Goal: Information Seeking & Learning: Find specific page/section

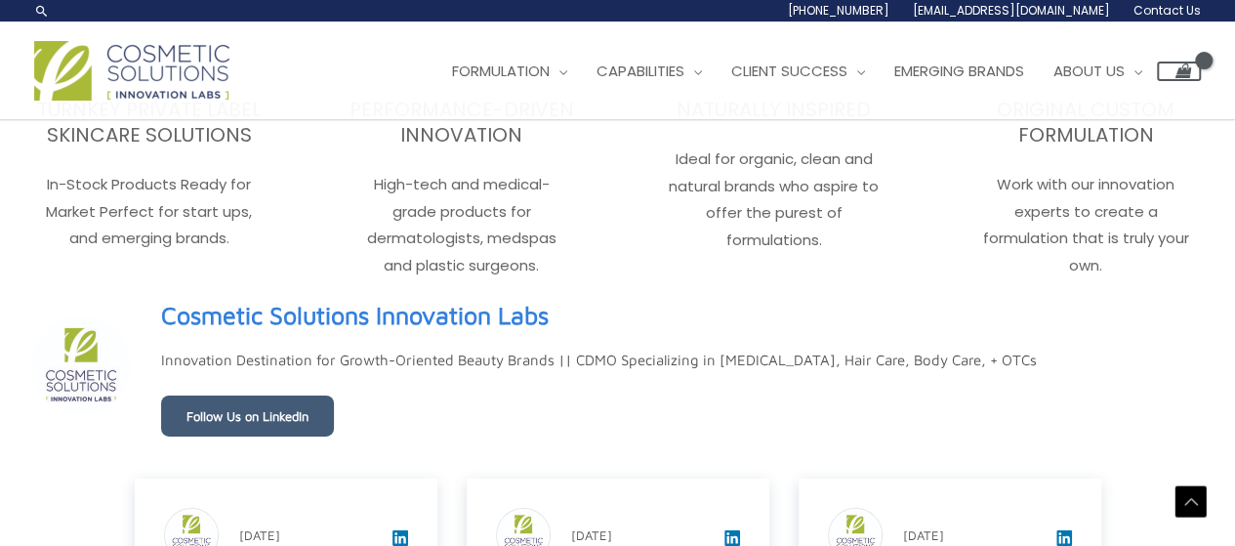
scroll to position [2896, 0]
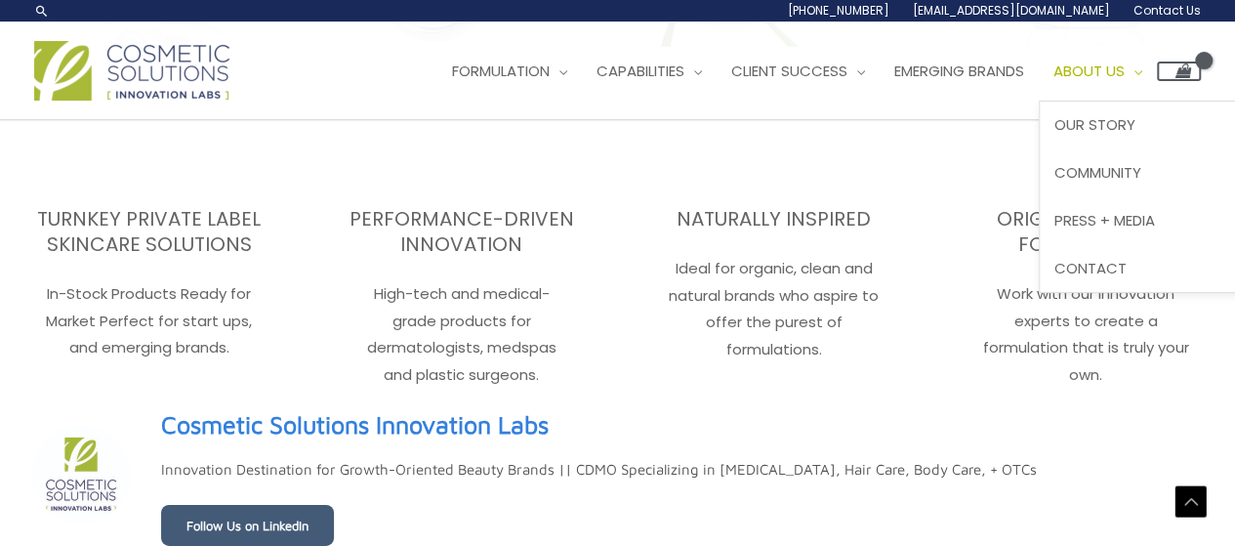
click at [1124, 72] on span "About Us" at bounding box center [1088, 71] width 71 height 20
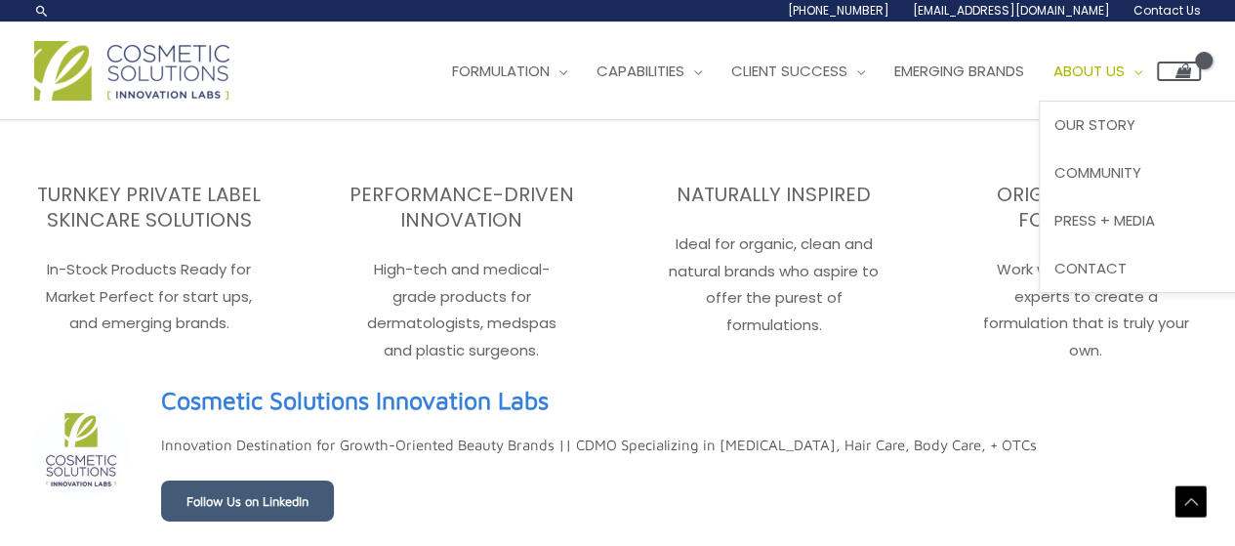
scroll to position [2881, 0]
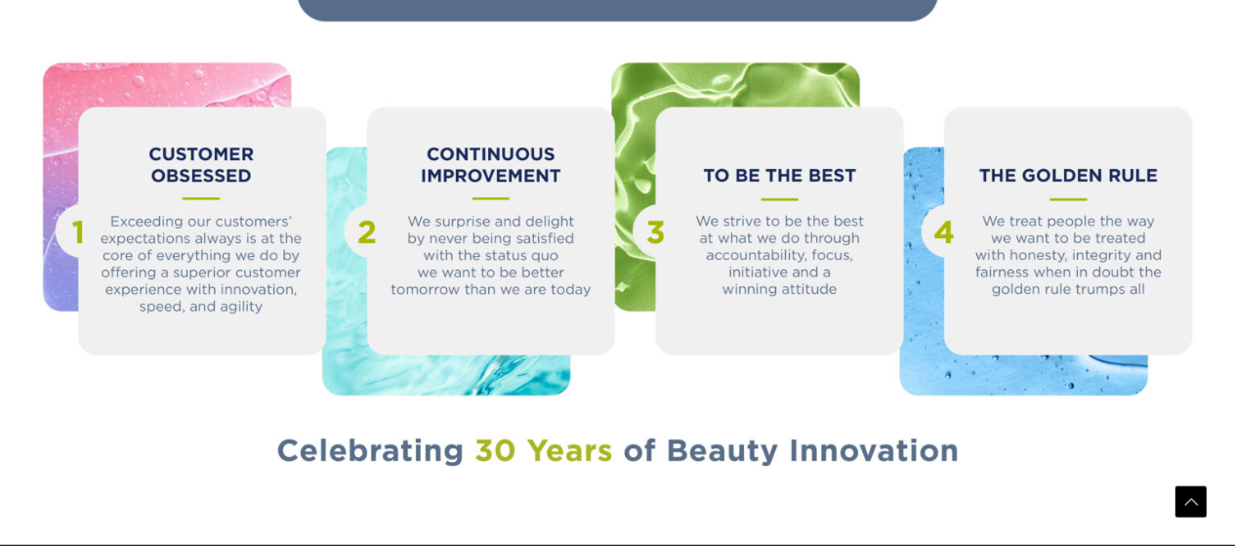
scroll to position [2245, 0]
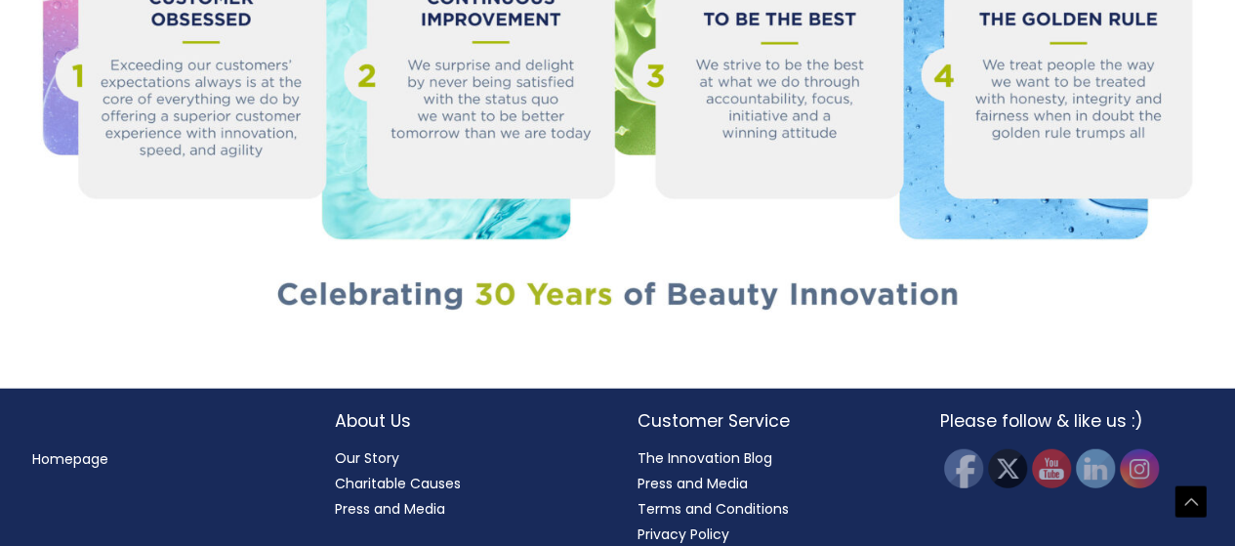
click at [65, 449] on link "Homepage" at bounding box center [70, 459] width 76 height 20
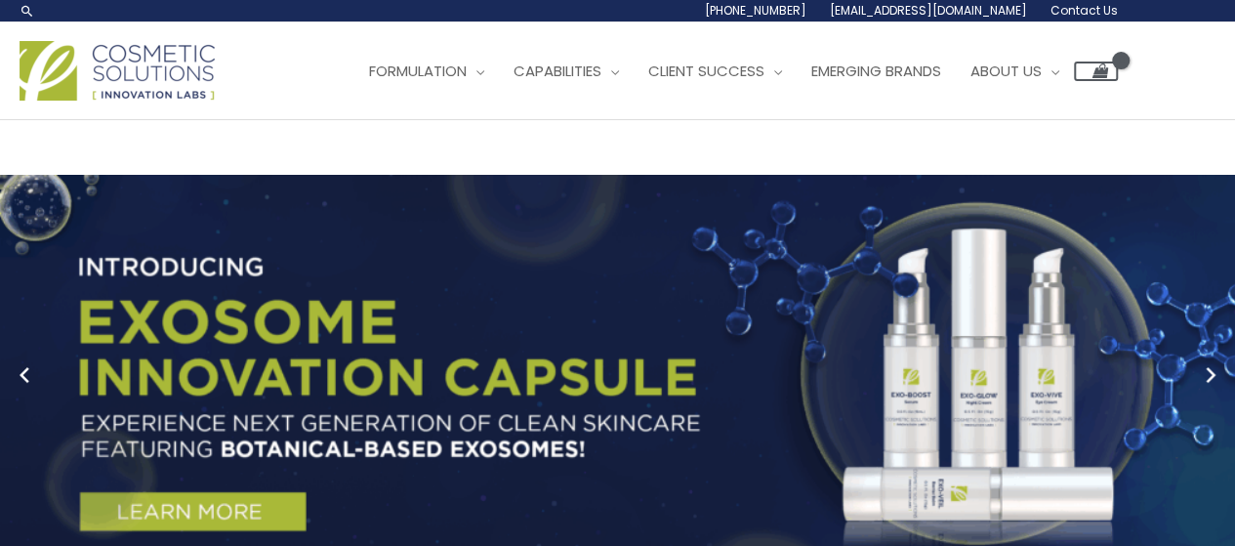
click at [148, 73] on img at bounding box center [117, 71] width 195 height 60
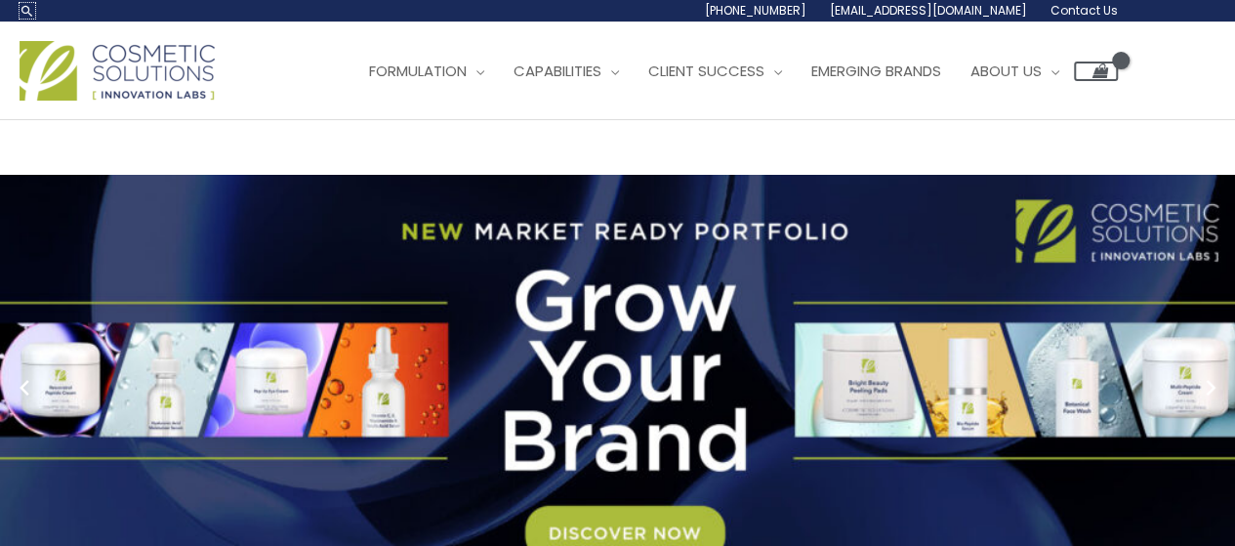
click at [24, 8] on link "Search icon link" at bounding box center [28, 11] width 16 height 16
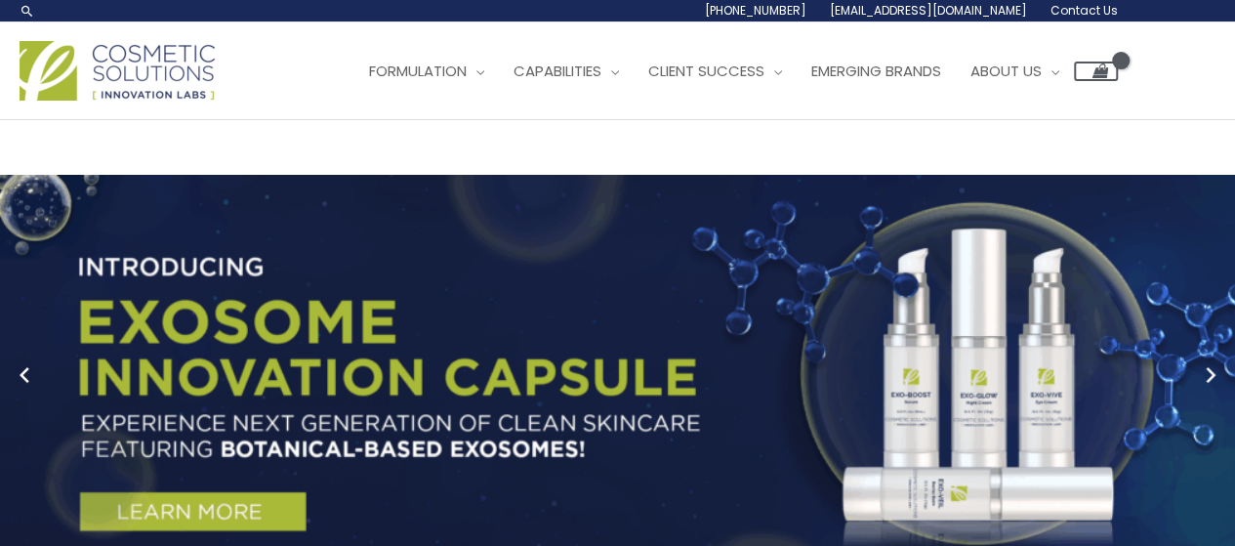
click at [29, 13] on link "Search icon link" at bounding box center [28, 11] width 16 height 16
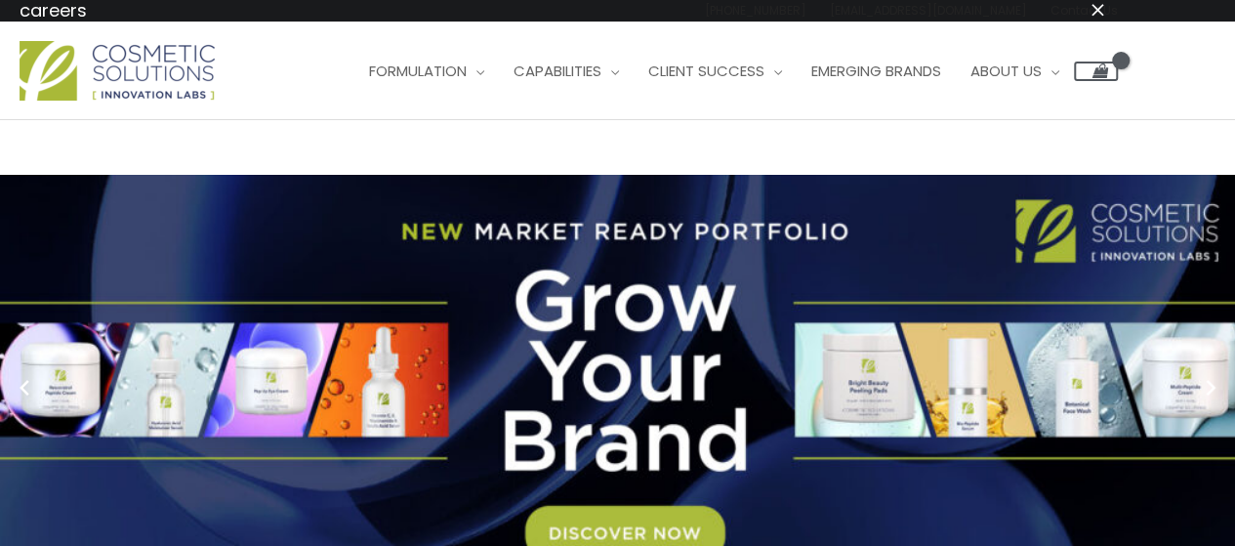
type input "careers"
